Goal: Information Seeking & Learning: Learn about a topic

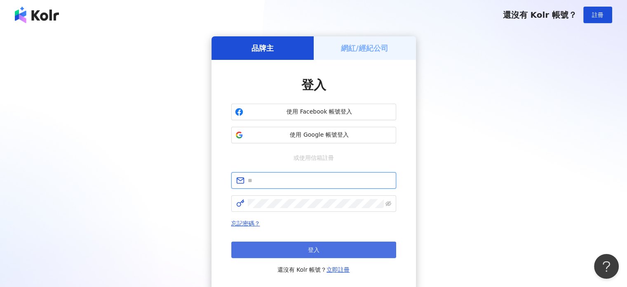
type input "**********"
click at [302, 250] on button "登入" at bounding box center [313, 249] width 165 height 16
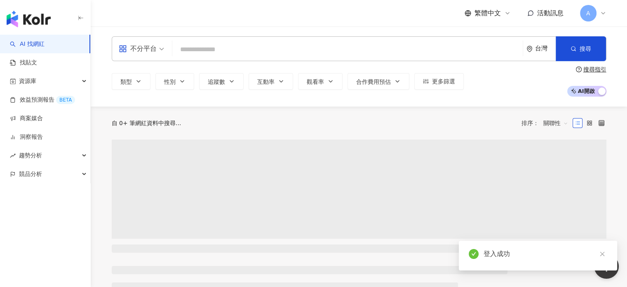
click at [205, 48] on input "search" at bounding box center [348, 50] width 344 height 16
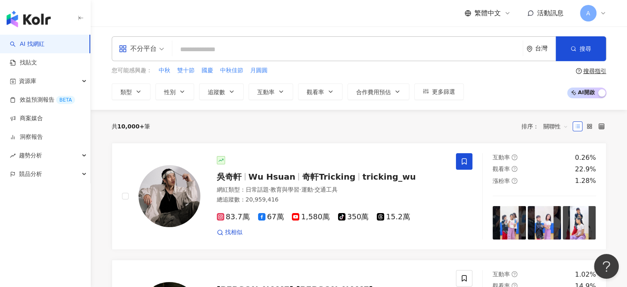
drag, startPoint x: 621, startPoint y: 34, endPoint x: 530, endPoint y: 36, distance: 91.2
click at [621, 34] on div "不分平台 台灣 搜尋 您可能感興趣： 中秋 雙十節 國慶 中秋佳節 月圓圓 類型 性別 追蹤數 互動率 觀看率 合作費用預估 更多篩選 搜尋指引 AI 開啟 …" at bounding box center [359, 67] width 537 height 83
click at [214, 42] on input "search" at bounding box center [348, 50] width 344 height 16
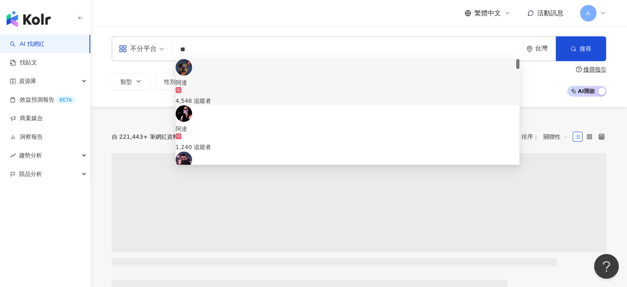
type input "**"
click at [559, 80] on div "類型 性別 追蹤數 互動率 觀看率 合作費用預估 更多篩選 搜尋指引 AI 開啟 AI 關閉" at bounding box center [359, 81] width 495 height 31
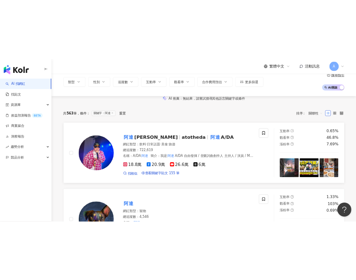
scroll to position [41, 0]
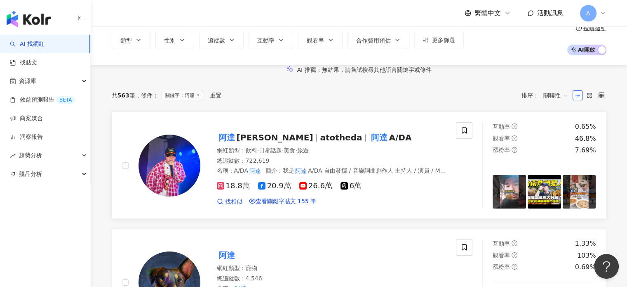
click at [232, 190] on span "18.8萬" at bounding box center [233, 185] width 33 height 9
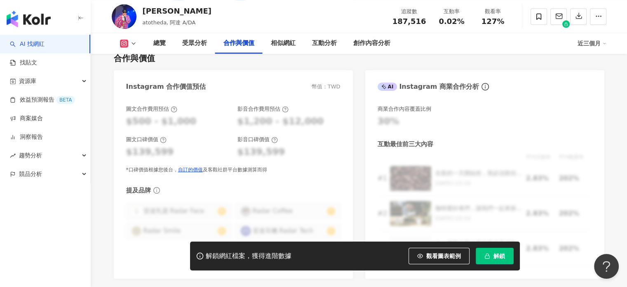
scroll to position [1143, 0]
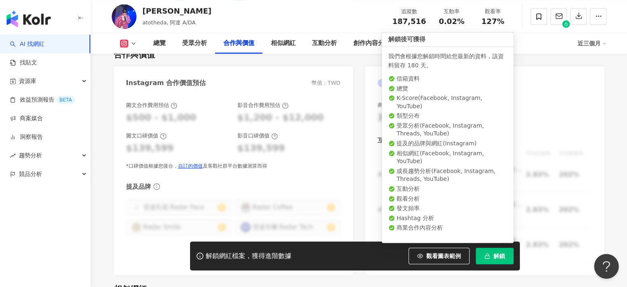
click at [488, 254] on icon "button" at bounding box center [487, 254] width 2 height 2
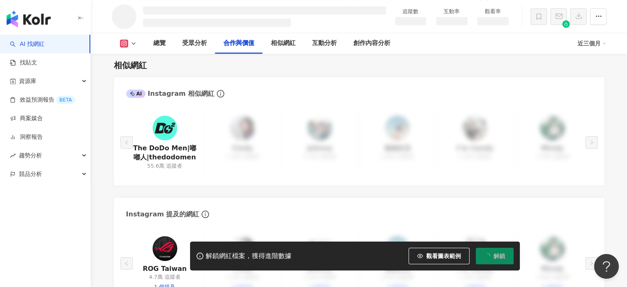
scroll to position [982, 0]
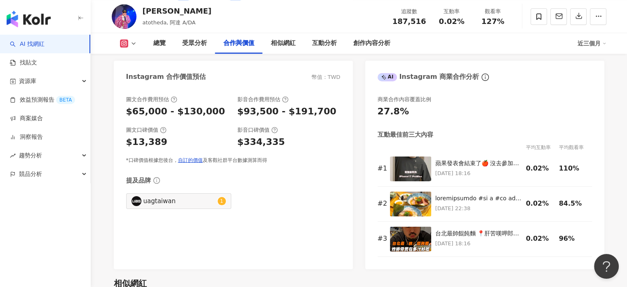
scroll to position [1143, 0]
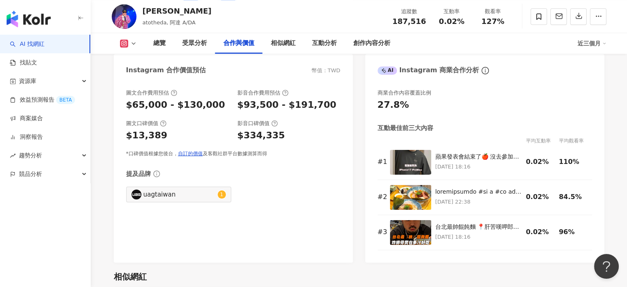
click at [563, 257] on div "商業合作內容覆蓋比例 27.8% 互動最佳前三大內容 平均互動率 平均觀看率 # 1 蘋果發表會結束了🍎 沒去參加美國的發表會沒關係 但我先飛去美國洛杉磯挑了…" at bounding box center [484, 171] width 239 height 181
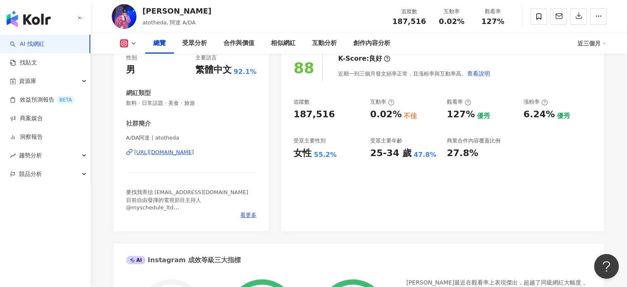
scroll to position [0, 0]
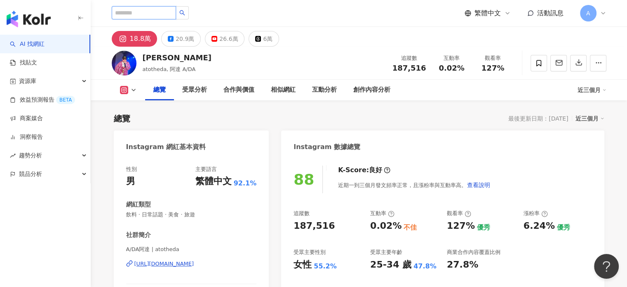
click at [157, 14] on input "search" at bounding box center [144, 12] width 64 height 13
paste input "******"
type input "******"
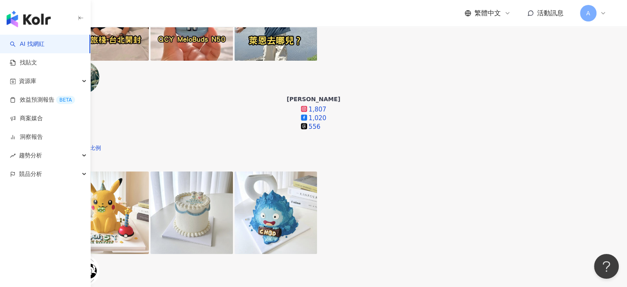
scroll to position [289, 0]
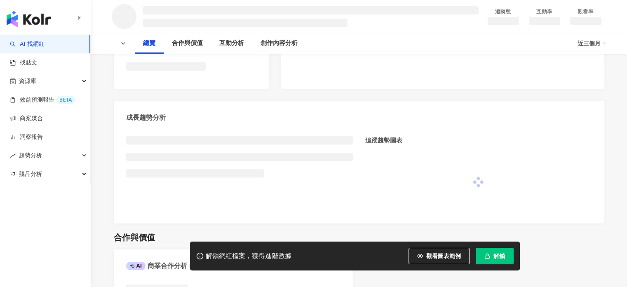
scroll to position [371, 0]
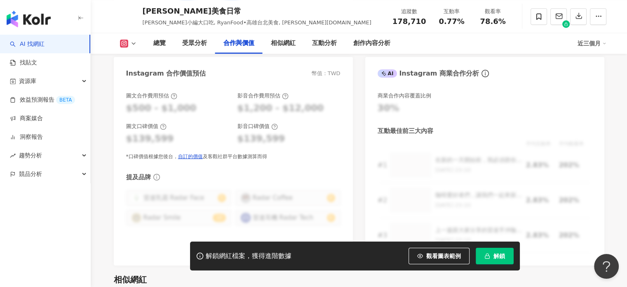
scroll to position [1152, 0]
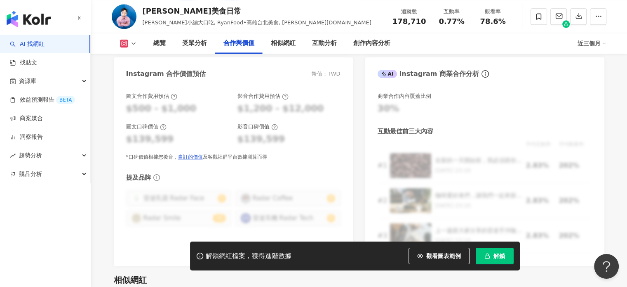
click at [503, 253] on span "解鎖" at bounding box center [500, 255] width 12 height 7
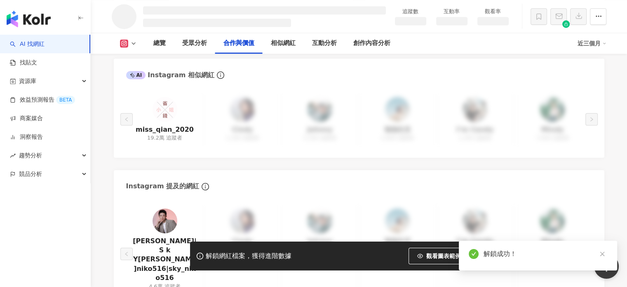
scroll to position [1143, 0]
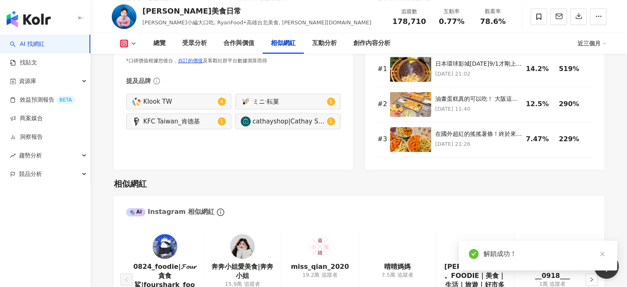
scroll to position [1343, 0]
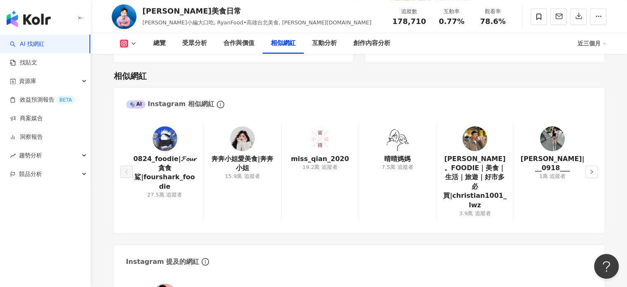
drag, startPoint x: 344, startPoint y: 206, endPoint x: 363, endPoint y: 193, distance: 23.0
click at [344, 206] on div "miss_qian_2020 19.2萬 追蹤者" at bounding box center [320, 172] width 78 height 98
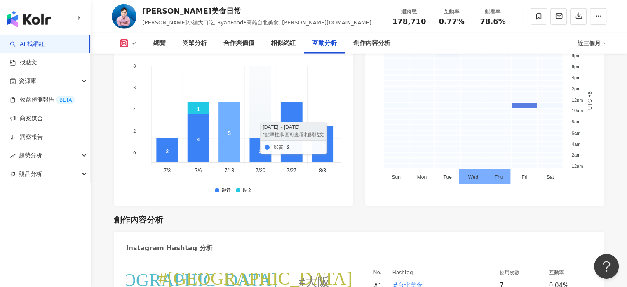
scroll to position [2250, 0]
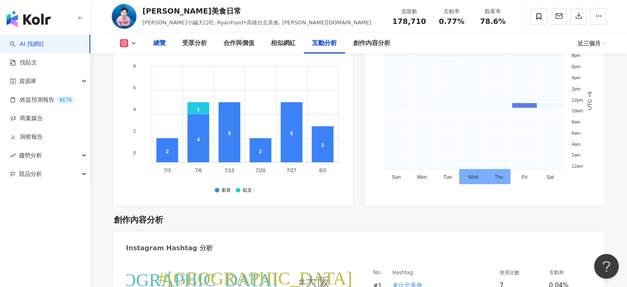
click at [157, 42] on div "總覽" at bounding box center [159, 43] width 12 height 10
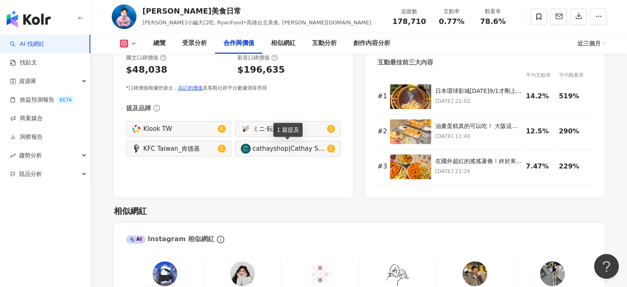
scroll to position [1126, 0]
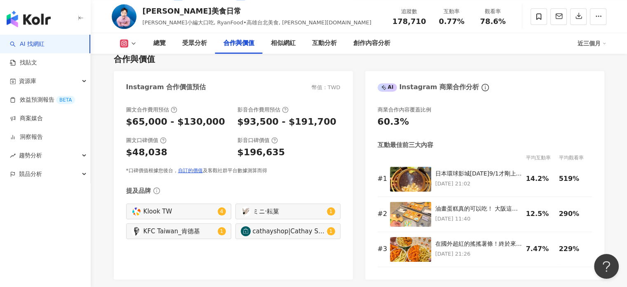
drag, startPoint x: 337, startPoint y: 65, endPoint x: 417, endPoint y: 0, distance: 103.3
click at [337, 65] on div "合作與價值 Instagram 合作價值預估 幣值：TWD 圖文合作費用預估 $65,000 - $130,000 影音合作費用預估 $93,500 - $1…" at bounding box center [359, 162] width 491 height 234
